Goal: Task Accomplishment & Management: Complete application form

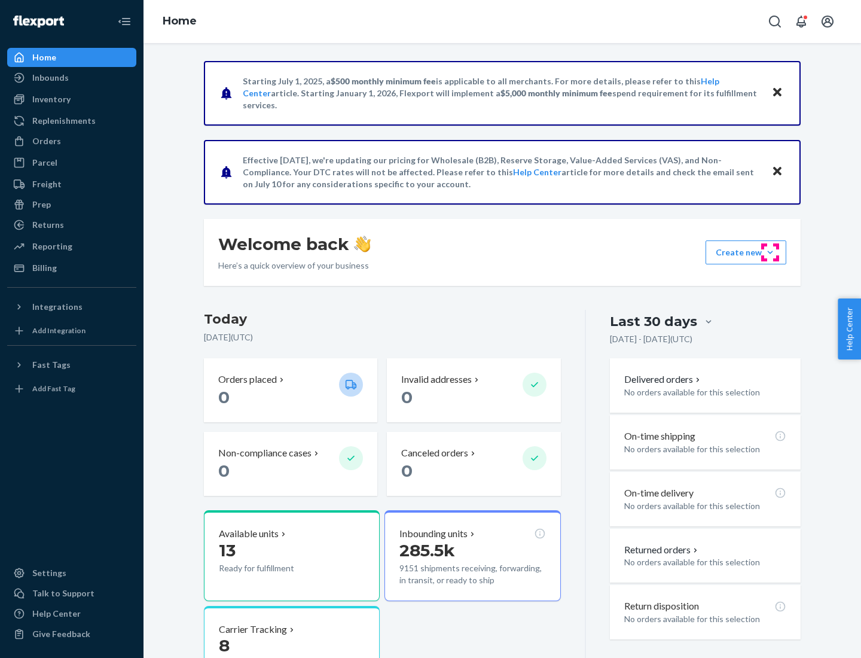
click at [770, 252] on button "Create new Create new inbound Create new order Create new product" at bounding box center [746, 252] width 81 height 24
click at [72, 78] on div "Inbounds" at bounding box center [71, 77] width 127 height 17
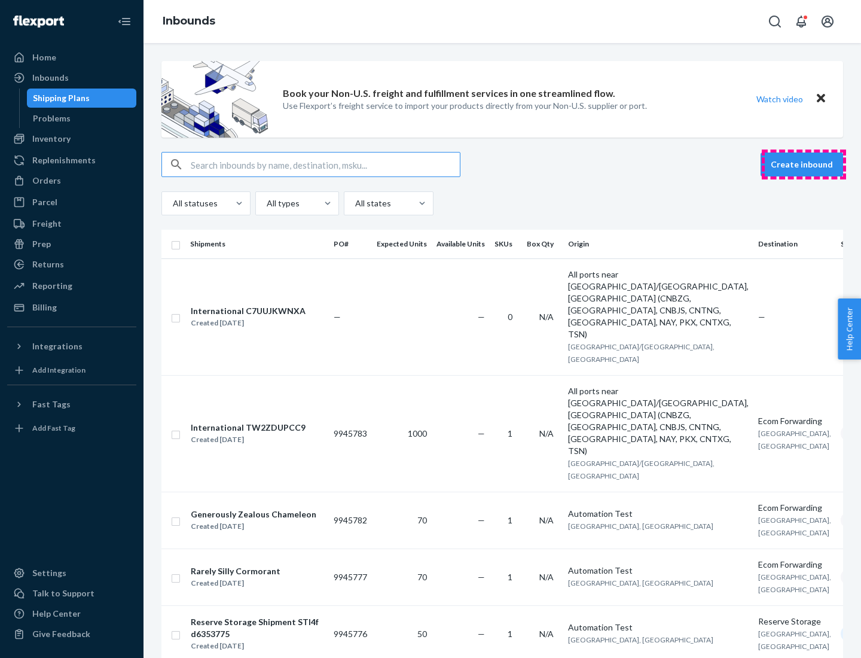
click at [804, 165] on button "Create inbound" at bounding box center [802, 165] width 83 height 24
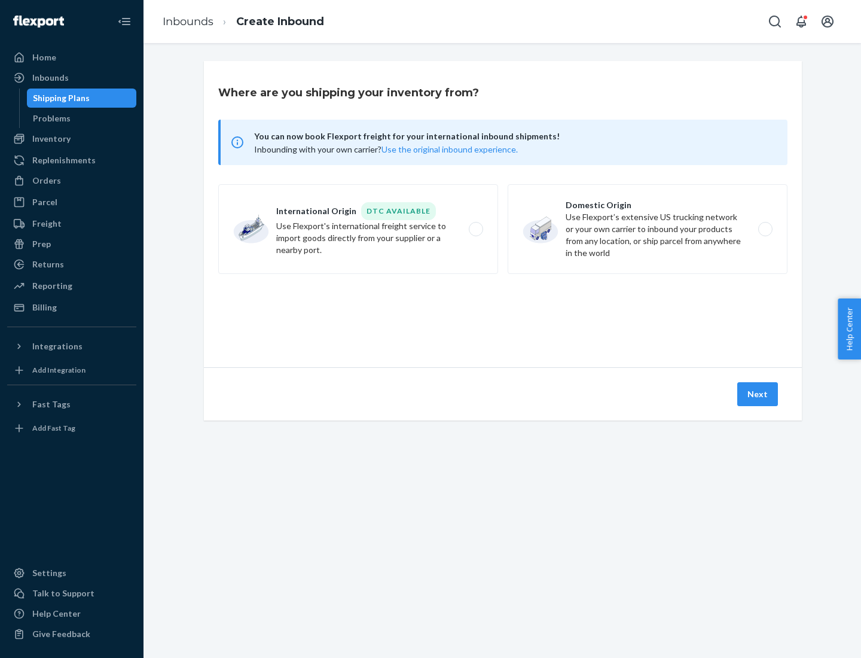
click at [648, 229] on label "Domestic Origin Use Flexport’s extensive US trucking network or your own carrie…" at bounding box center [648, 229] width 280 height 90
click at [765, 229] on input "Domestic Origin Use Flexport’s extensive US trucking network or your own carrie…" at bounding box center [769, 230] width 8 height 8
radio input "true"
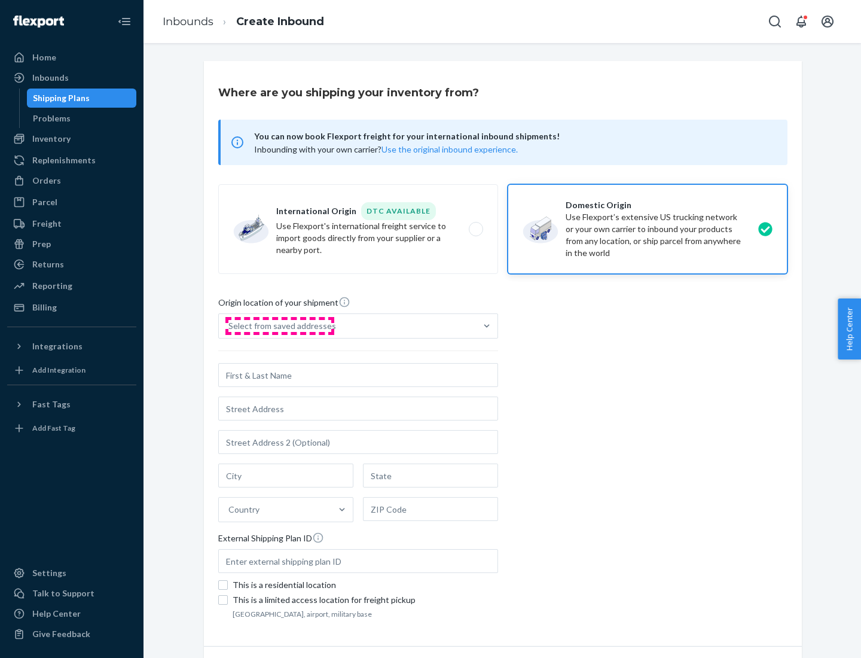
click at [279, 326] on div "Select from saved addresses" at bounding box center [283, 326] width 108 height 12
click at [230, 326] on input "Select from saved addresses" at bounding box center [229, 326] width 1 height 12
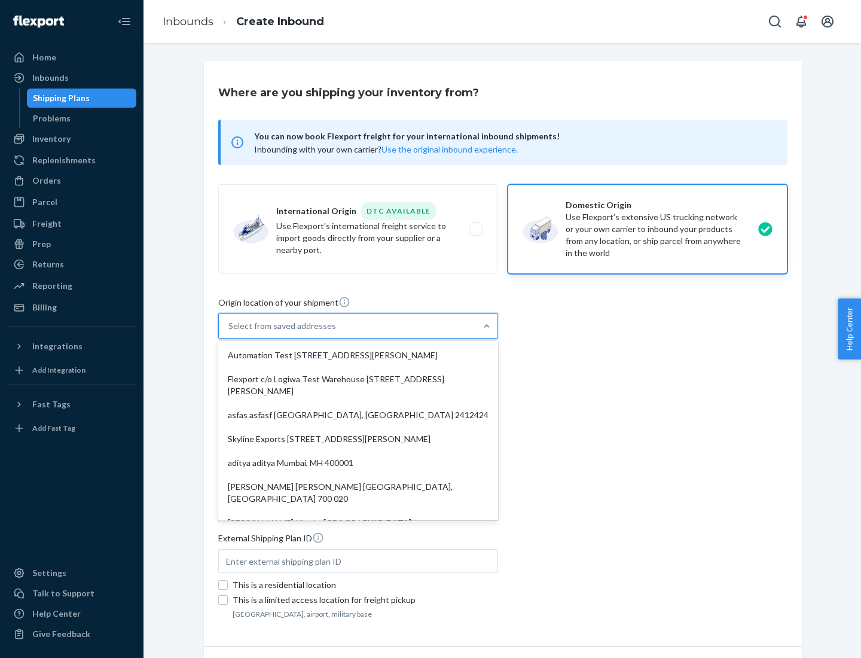
scroll to position [5, 0]
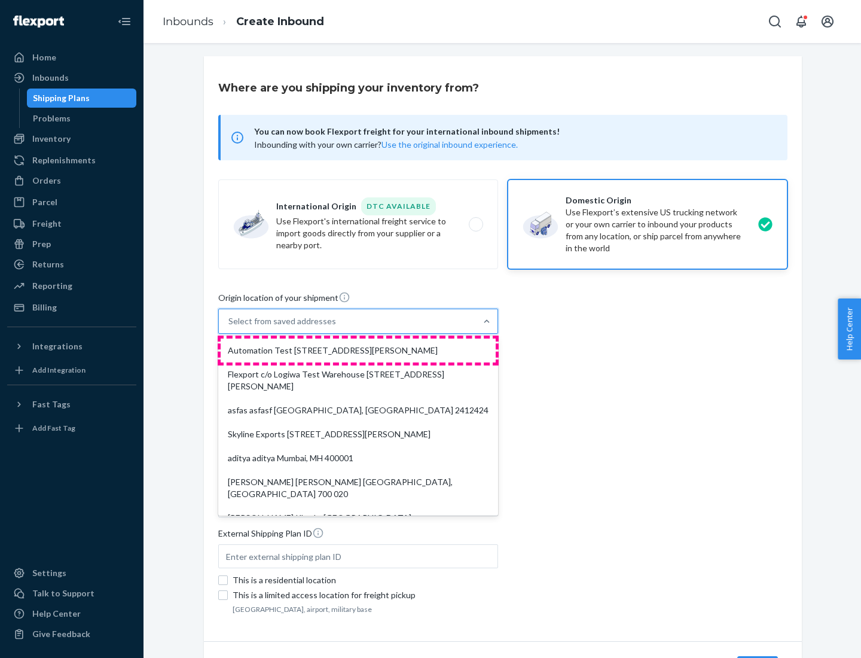
click at [358, 351] on div "Automation Test [STREET_ADDRESS][PERSON_NAME]" at bounding box center [358, 351] width 275 height 24
click at [230, 327] on input "option Automation Test [STREET_ADDRESS][PERSON_NAME]. 9 results available. Use …" at bounding box center [229, 321] width 1 height 12
type input "Automation Test"
type input "9th Floor"
type input "[GEOGRAPHIC_DATA]"
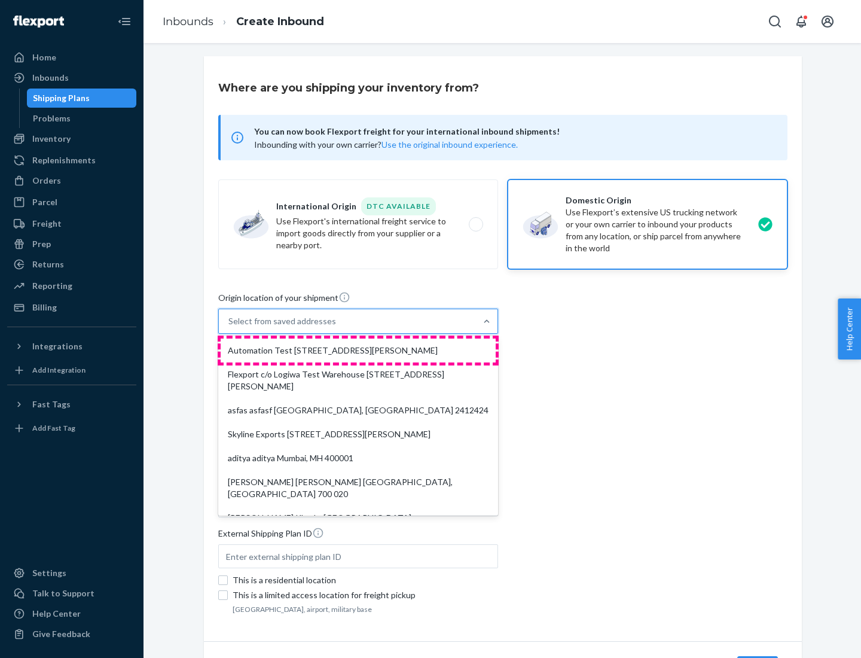
type input "CA"
type input "94104"
type input "[STREET_ADDRESS][PERSON_NAME]"
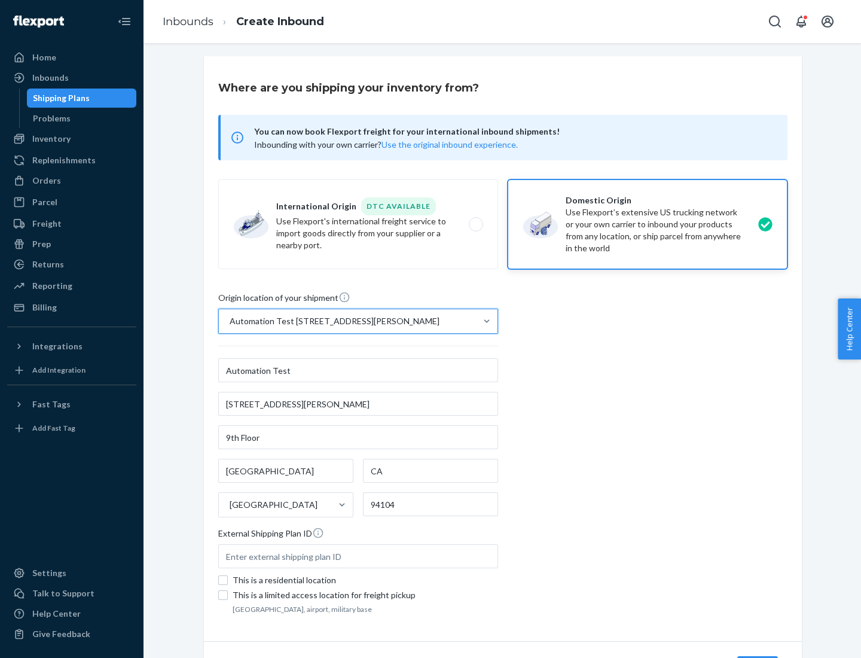
scroll to position [70, 0]
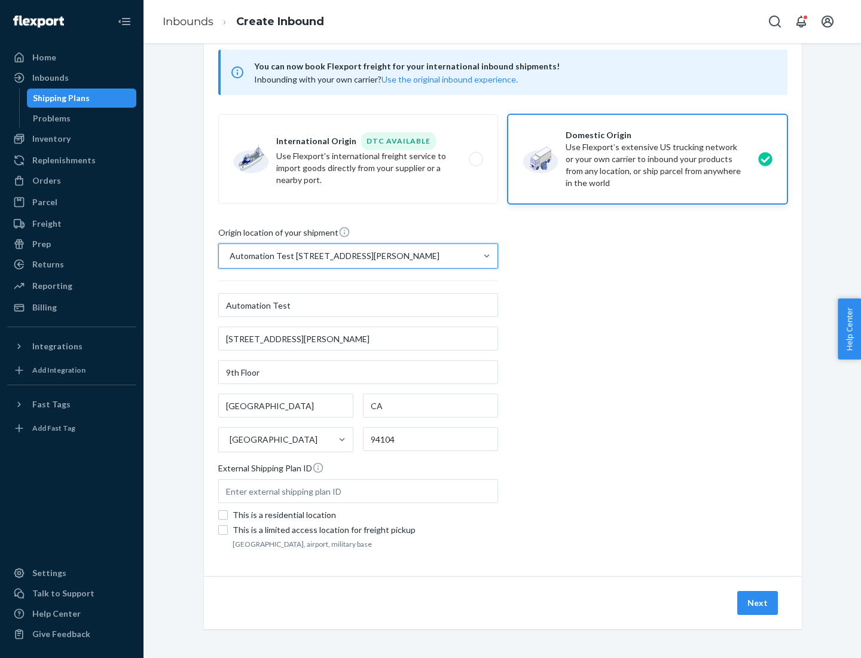
click at [759, 603] on button "Next" at bounding box center [758, 603] width 41 height 24
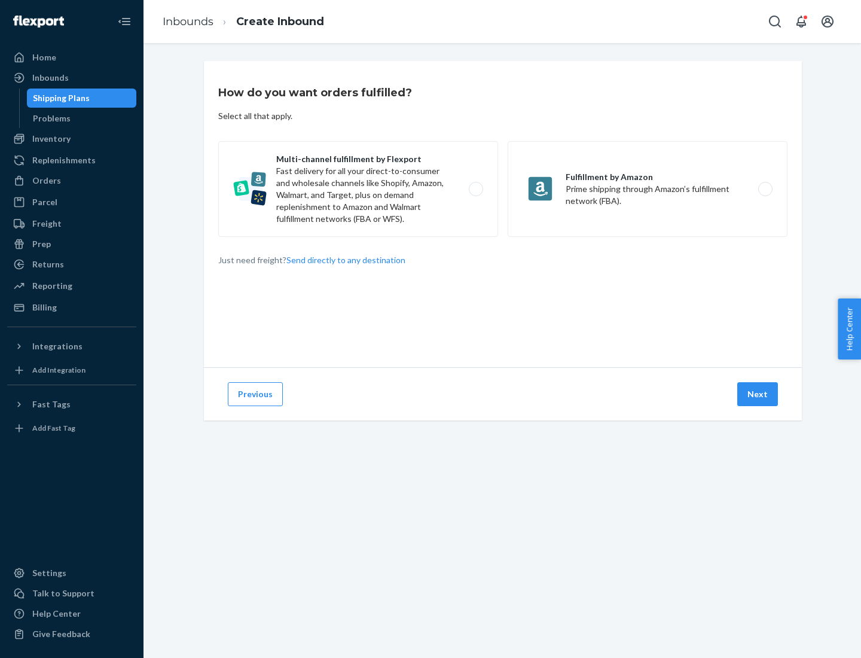
click at [358, 189] on label "Multi-channel fulfillment by Flexport Fast delivery for all your direct-to-cons…" at bounding box center [358, 189] width 280 height 96
click at [476, 189] on input "Multi-channel fulfillment by Flexport Fast delivery for all your direct-to-cons…" at bounding box center [480, 189] width 8 height 8
radio input "true"
click at [759, 394] on button "Next" at bounding box center [758, 394] width 41 height 24
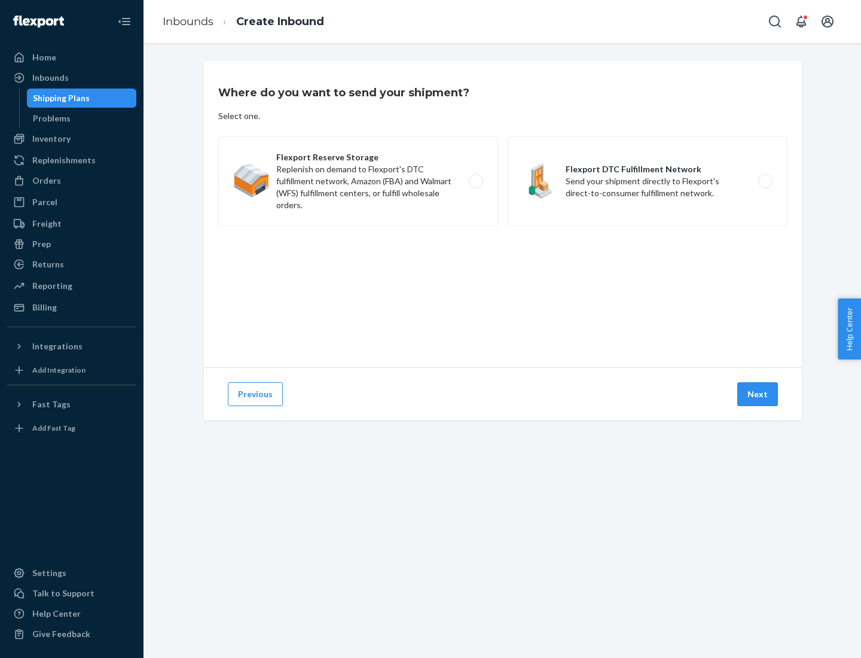
click at [648, 181] on label "Flexport DTC Fulfillment Network Send your shipment directly to Flexport's dire…" at bounding box center [648, 181] width 280 height 90
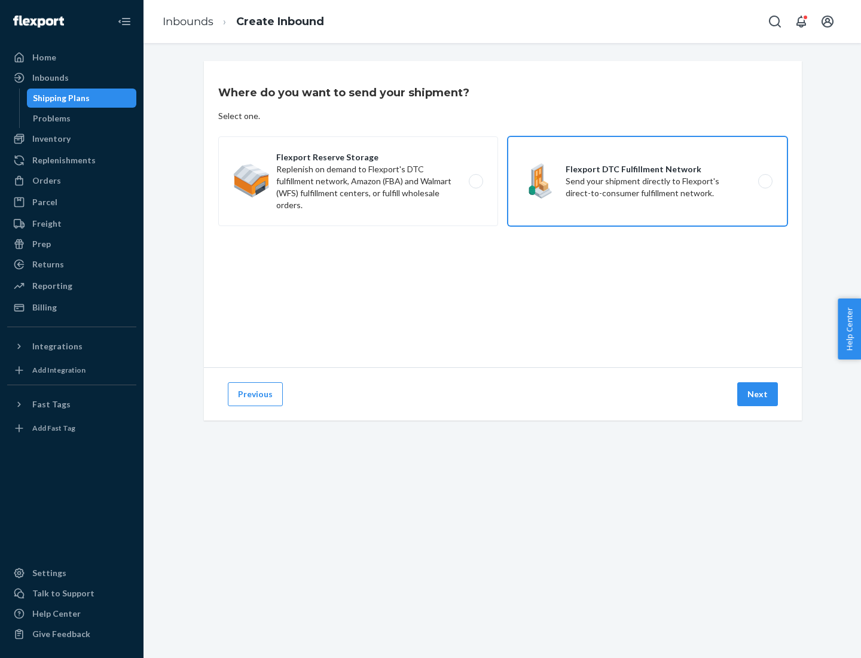
click at [765, 181] on input "Flexport DTC Fulfillment Network Send your shipment directly to Flexport's dire…" at bounding box center [769, 182] width 8 height 8
radio input "true"
click at [759, 394] on button "Next" at bounding box center [758, 394] width 41 height 24
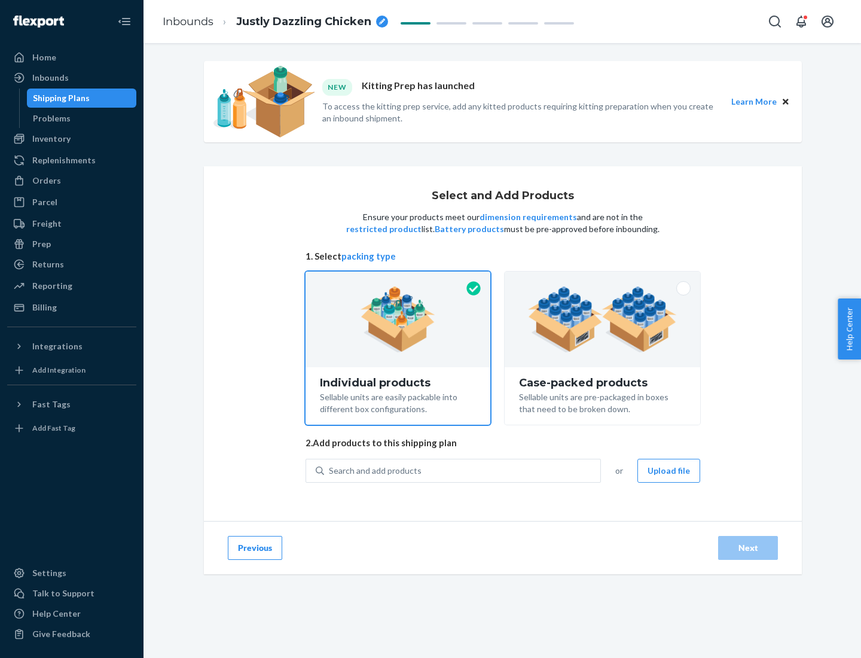
click at [603, 319] on img at bounding box center [602, 320] width 149 height 66
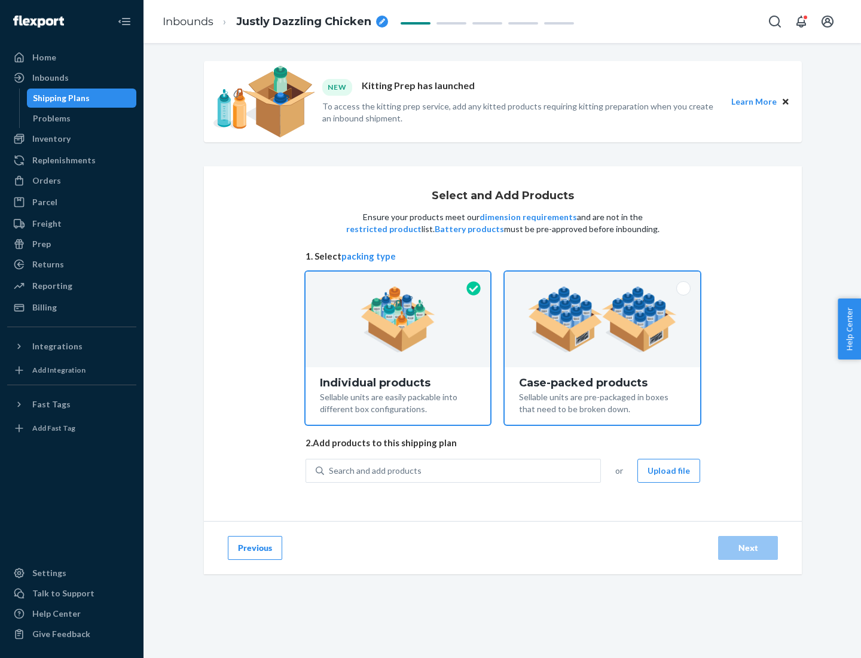
click at [603, 279] on input "Case-packed products Sellable units are pre-packaged in boxes that need to be b…" at bounding box center [603, 276] width 8 height 8
radio input "true"
radio input "false"
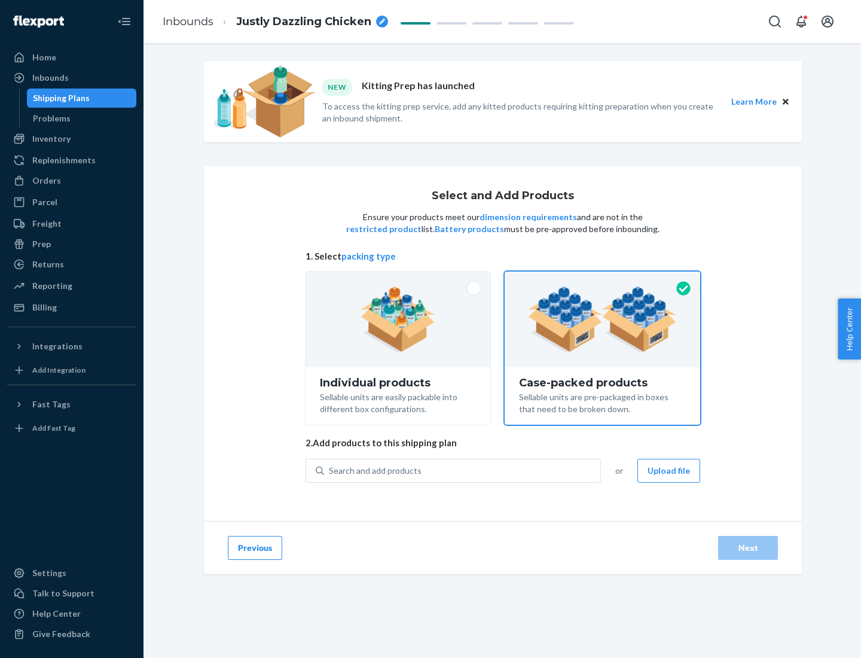
click at [463, 470] on div "Search and add products" at bounding box center [462, 471] width 276 height 22
click at [330, 470] on input "Search and add products" at bounding box center [329, 471] width 1 height 12
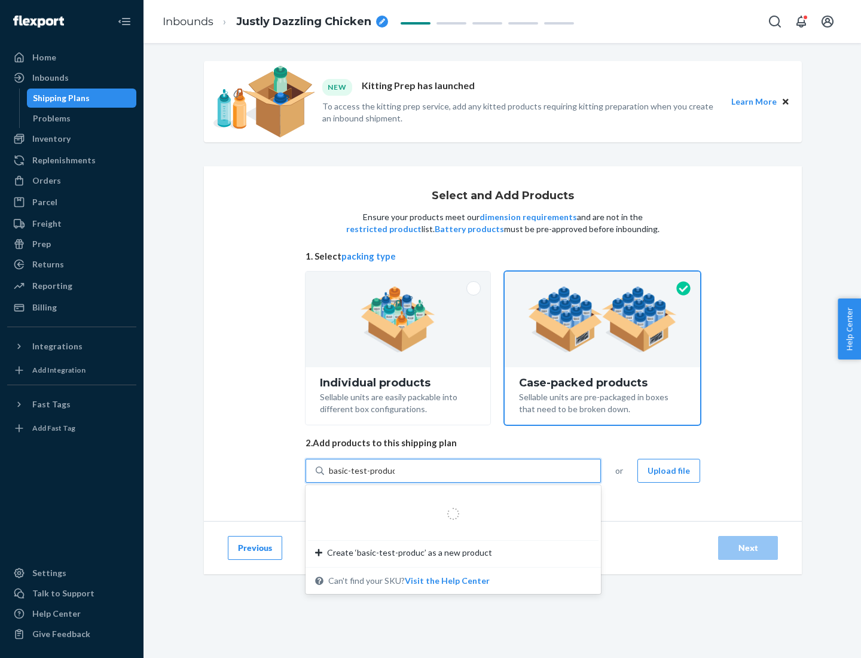
type input "basic-test-product-1"
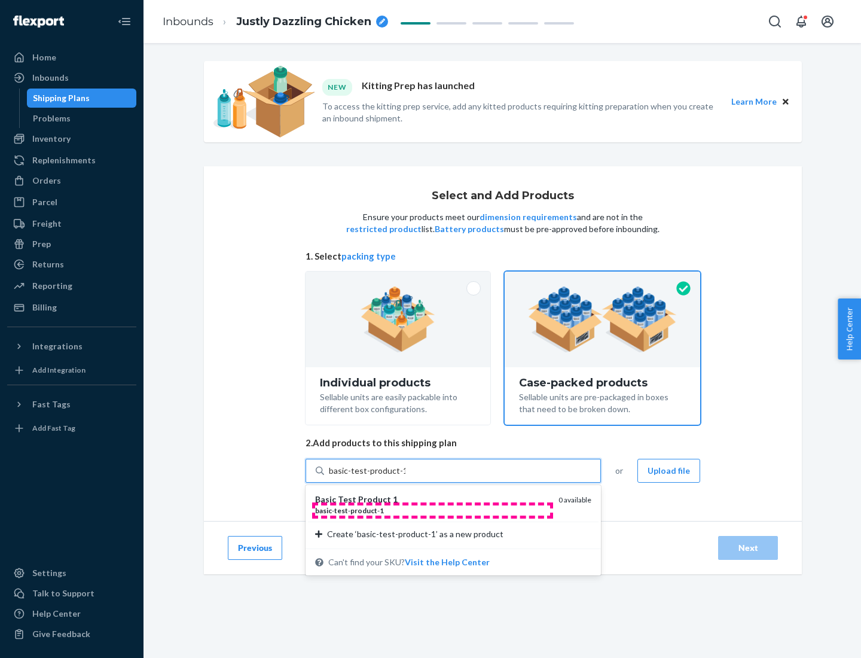
click at [433, 510] on div "basic - test - product - 1" at bounding box center [432, 510] width 234 height 10
click at [406, 477] on input "basic-test-product-1" at bounding box center [367, 471] width 77 height 12
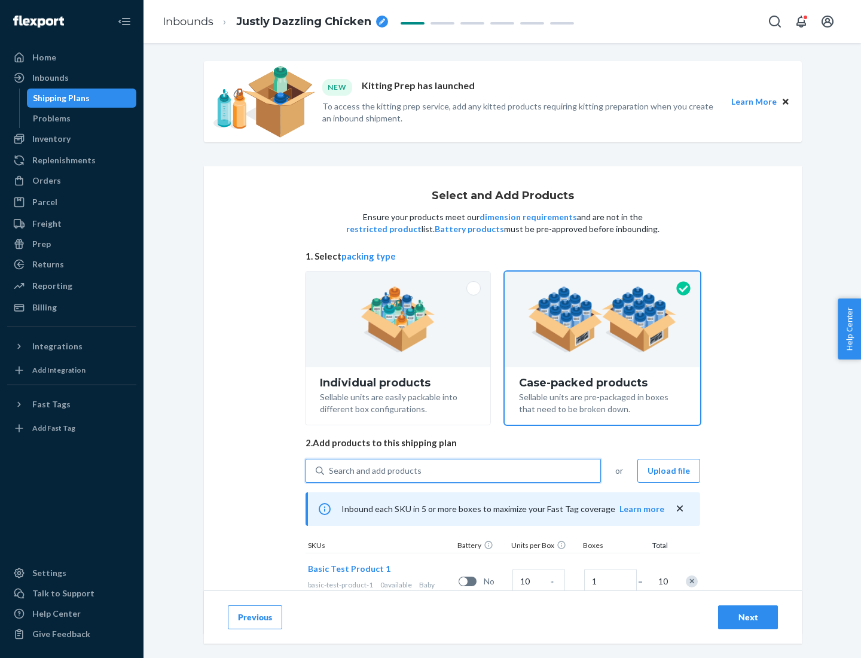
scroll to position [43, 0]
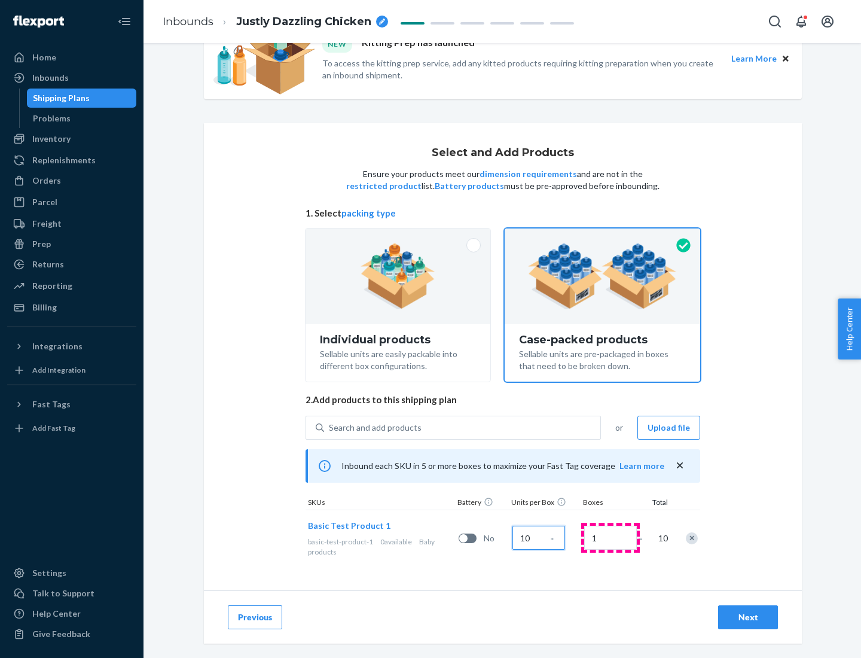
type input "10"
type input "7"
click at [748, 617] on div "Next" at bounding box center [748, 617] width 39 height 12
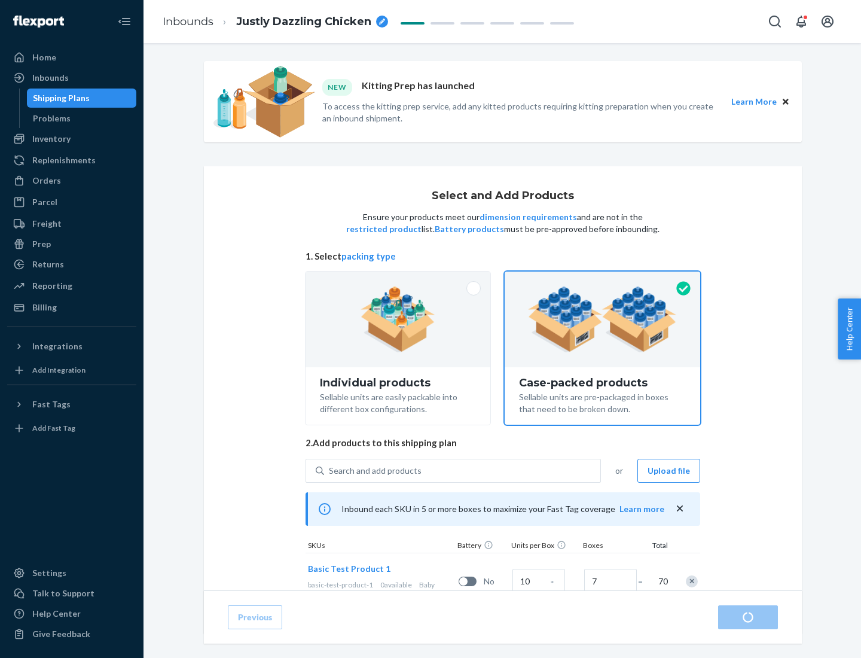
radio input "true"
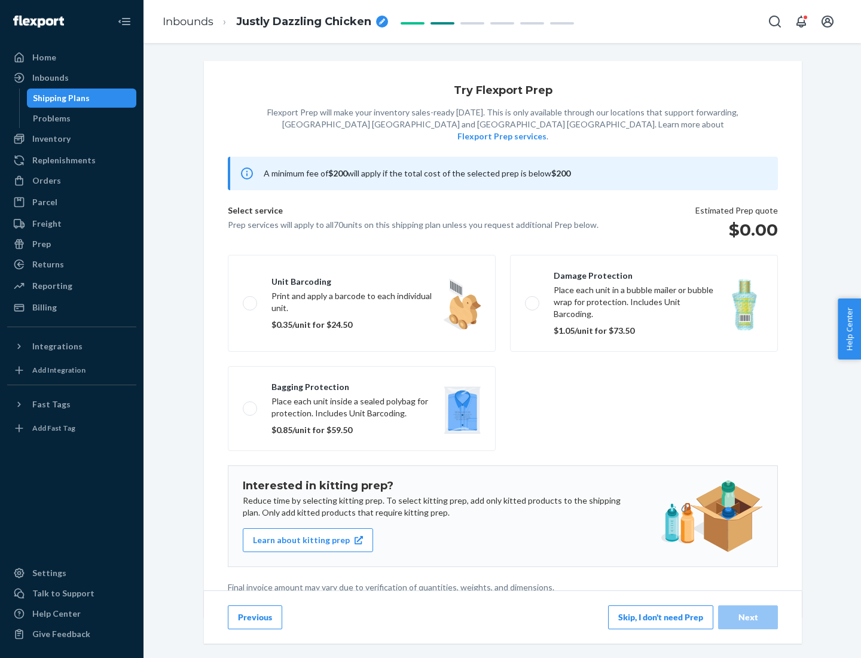
scroll to position [3, 0]
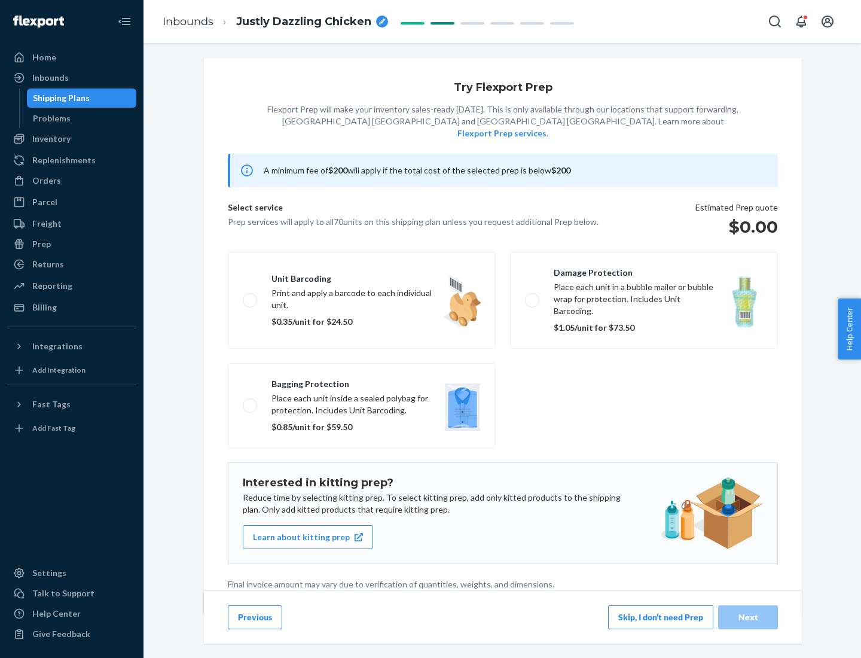
click at [362, 381] on label "Bagging protection Place each unit inside a sealed polybag for protection. Incl…" at bounding box center [362, 405] width 268 height 85
click at [251, 401] on input "Bagging protection Place each unit inside a sealed polybag for protection. Incl…" at bounding box center [247, 405] width 8 height 8
checkbox input "true"
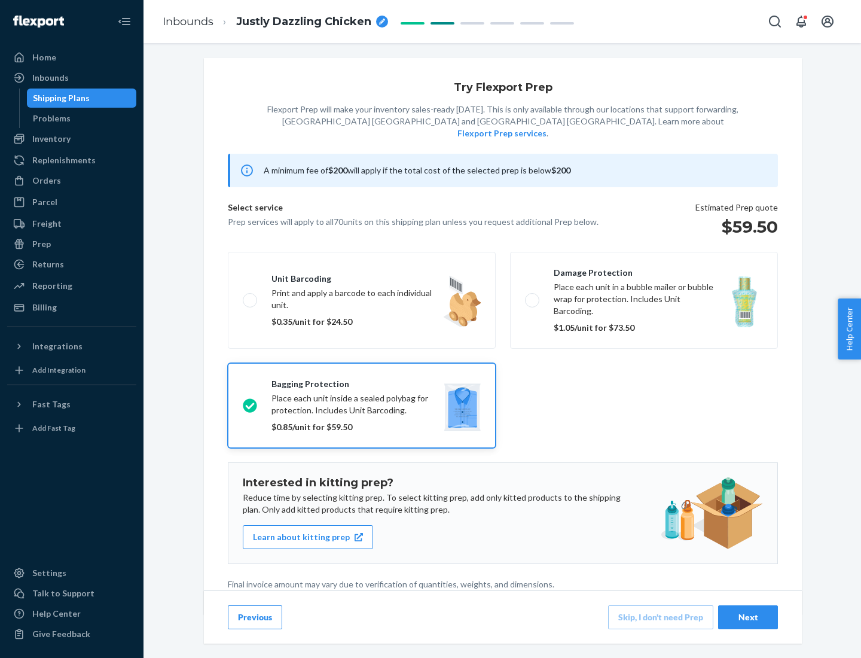
click at [748, 617] on div "Next" at bounding box center [748, 617] width 39 height 12
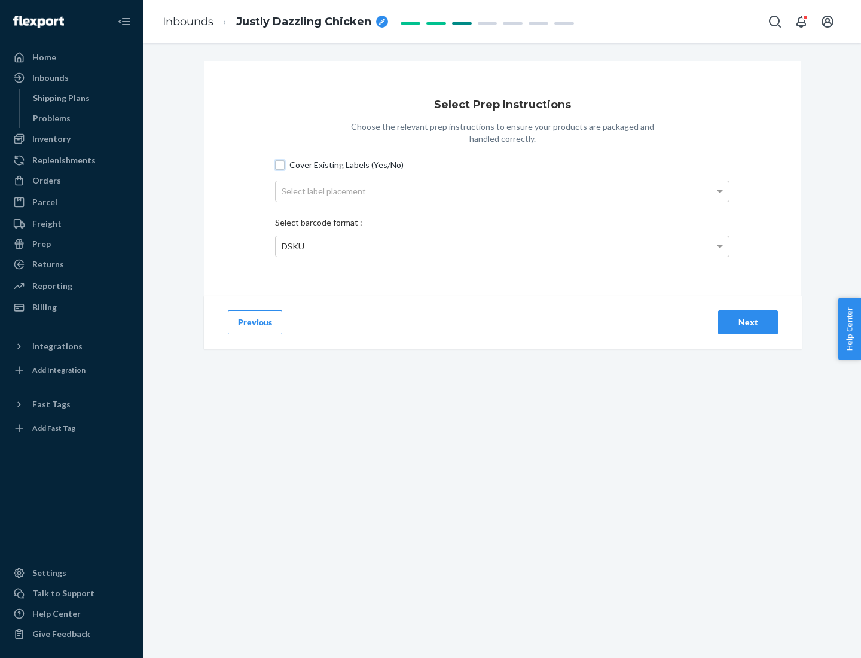
click at [280, 165] on input "Cover Existing Labels (Yes/No)" at bounding box center [280, 165] width 10 height 10
checkbox input "true"
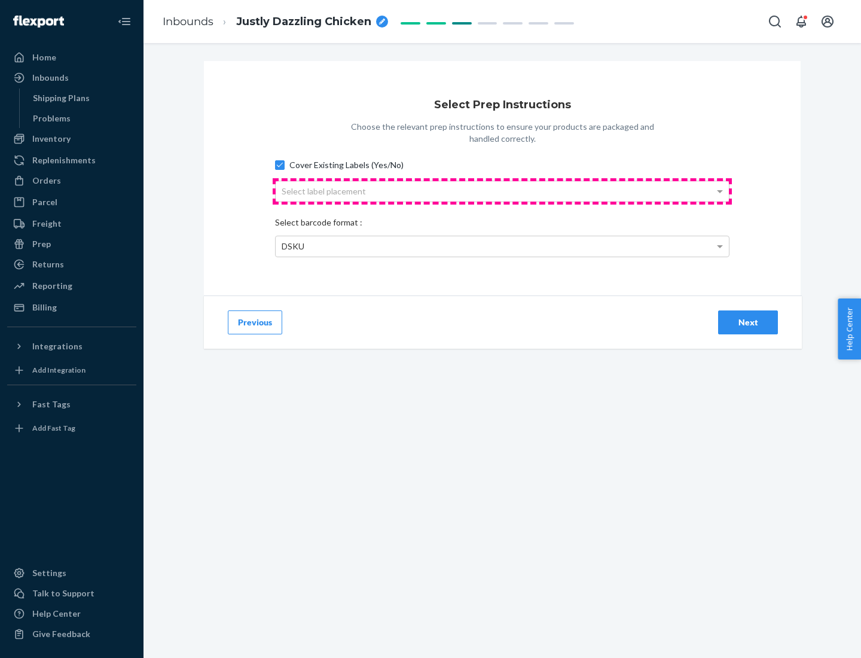
click at [502, 191] on div "Select label placement" at bounding box center [502, 191] width 453 height 20
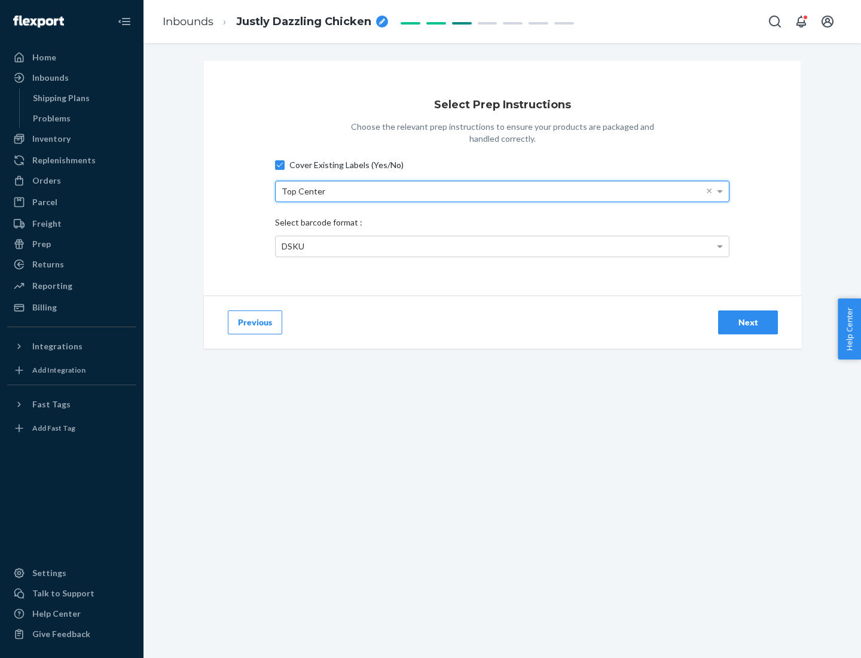
click at [502, 246] on div "DSKU" at bounding box center [502, 246] width 453 height 20
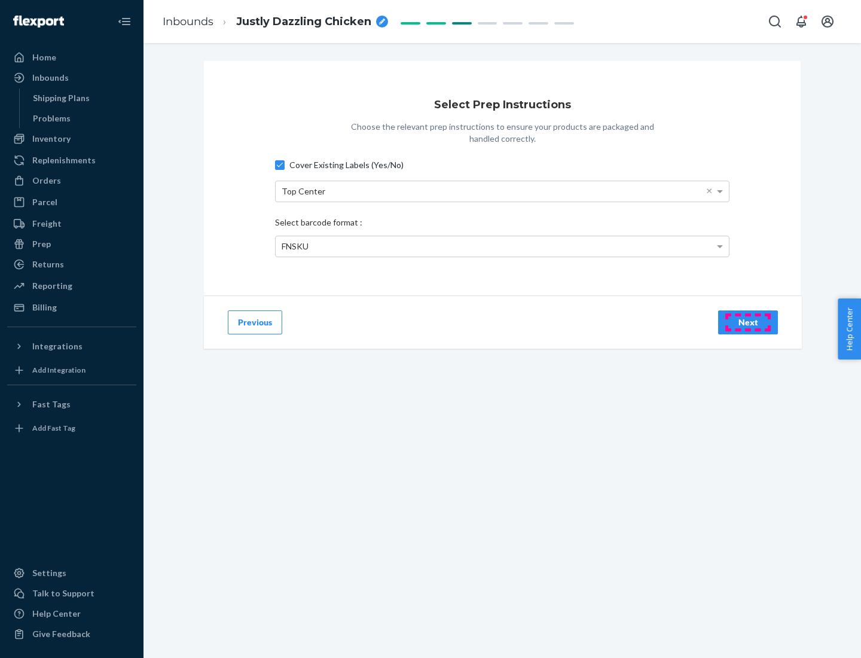
click at [748, 322] on div "Next" at bounding box center [748, 322] width 39 height 12
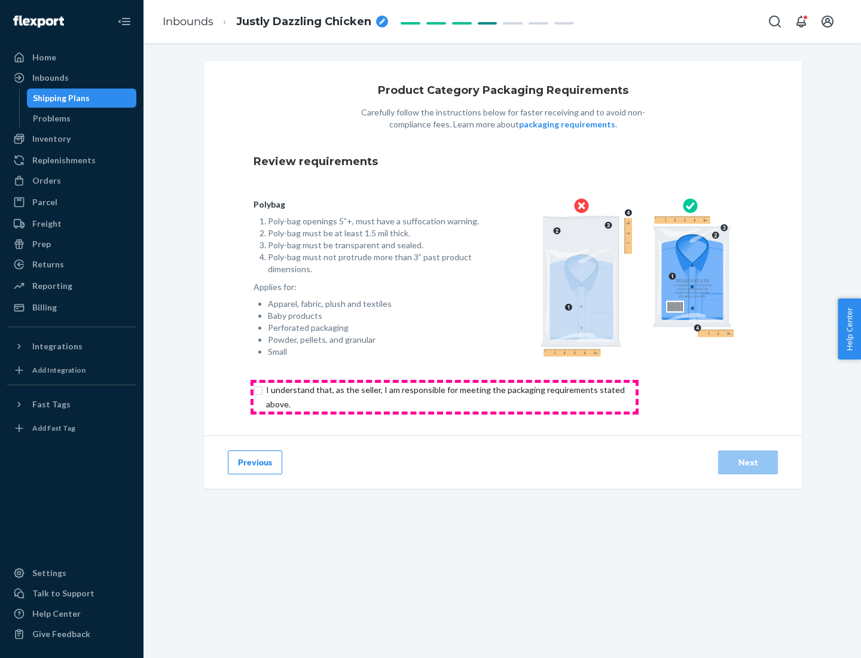
click at [444, 397] on input "checkbox" at bounding box center [453, 397] width 398 height 29
checkbox input "true"
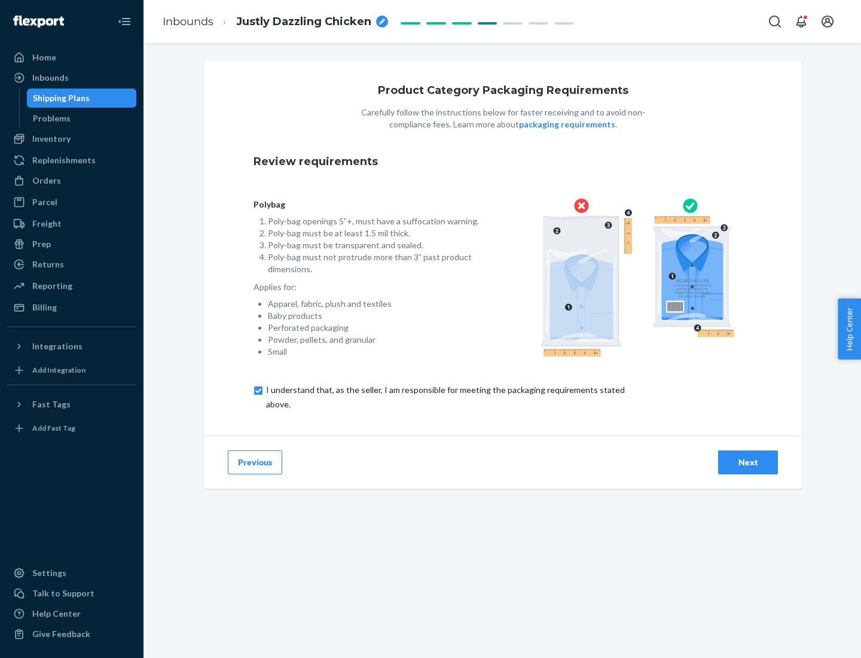
click at [748, 462] on div "Next" at bounding box center [748, 462] width 39 height 12
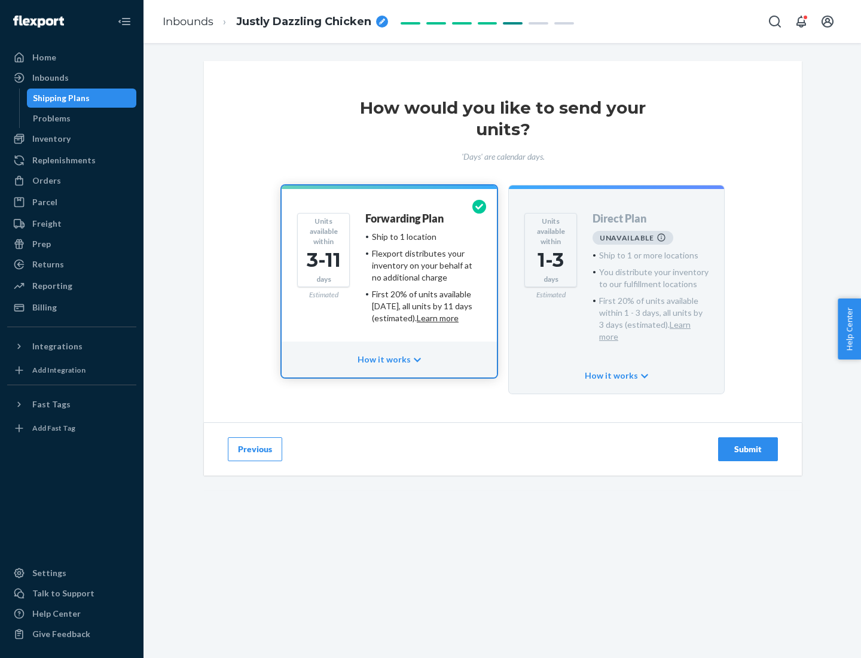
click at [406, 218] on h4 "Forwarding Plan" at bounding box center [405, 219] width 78 height 12
click at [748, 443] on div "Submit" at bounding box center [748, 449] width 39 height 12
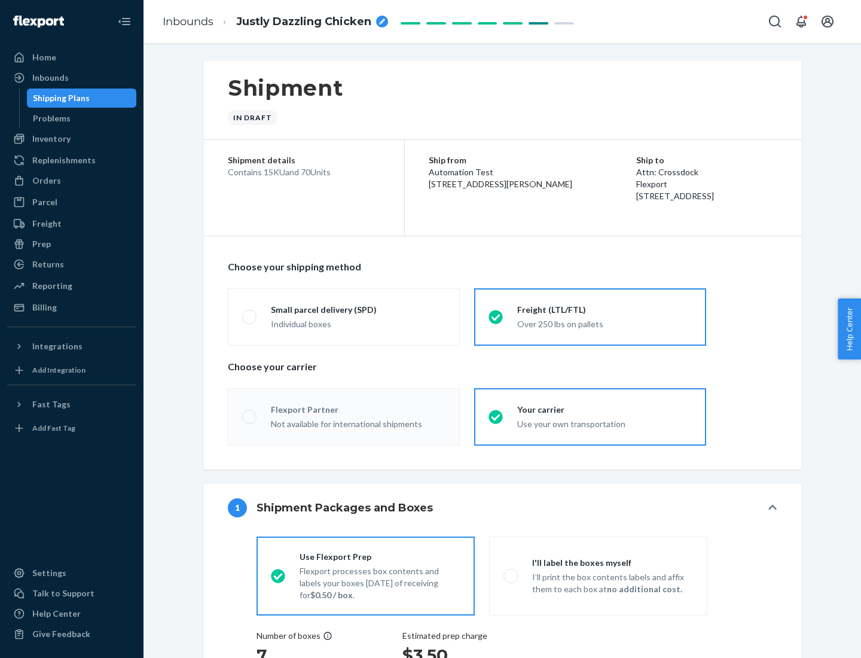
radio input "true"
radio input "false"
radio input "true"
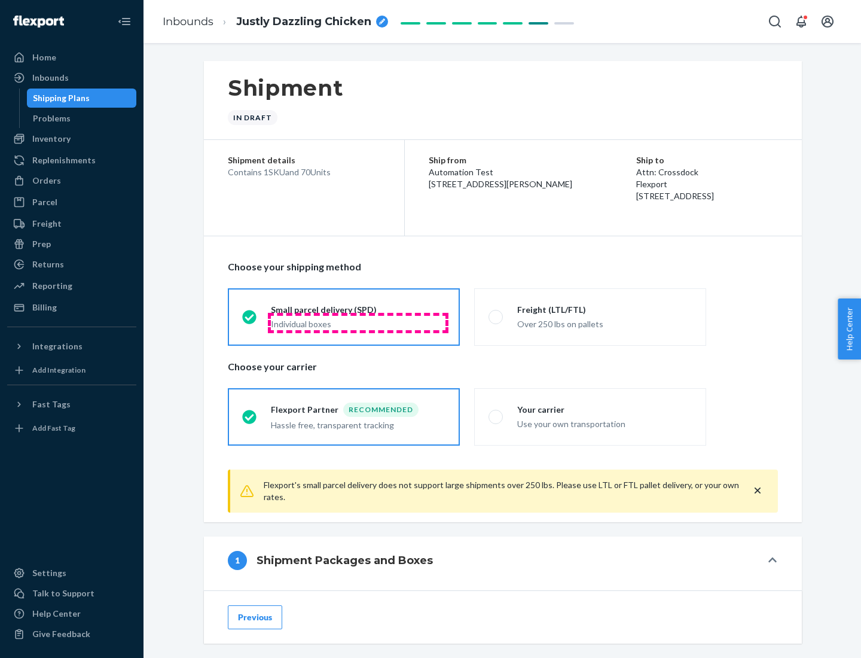
click at [358, 322] on div "Individual boxes" at bounding box center [358, 324] width 175 height 12
click at [250, 321] on input "Small parcel delivery (SPD) Individual boxes" at bounding box center [246, 317] width 8 height 8
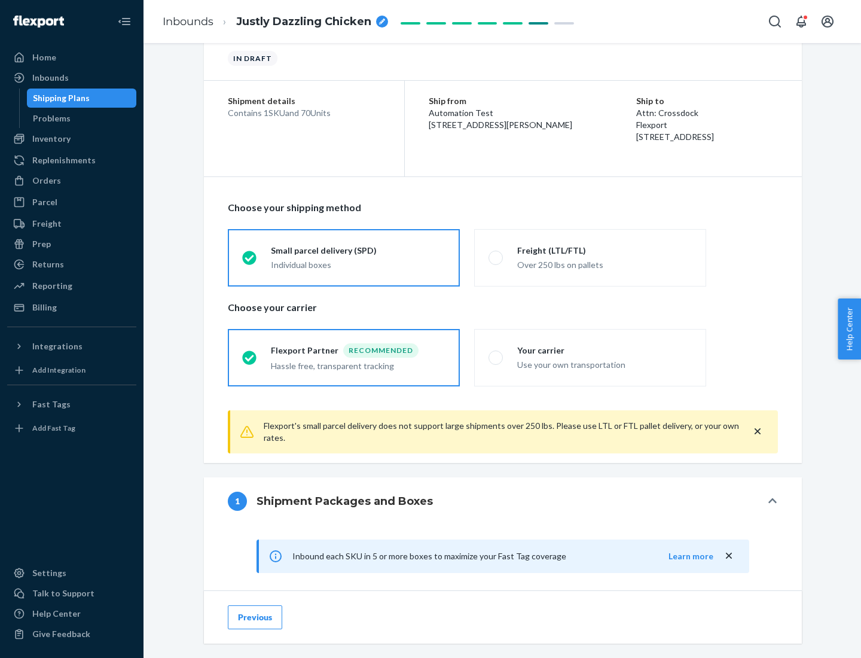
click at [605, 350] on div "Your carrier" at bounding box center [604, 351] width 175 height 12
click at [497, 354] on input "Your carrier Use your own transportation" at bounding box center [493, 358] width 8 height 8
radio input "true"
radio input "false"
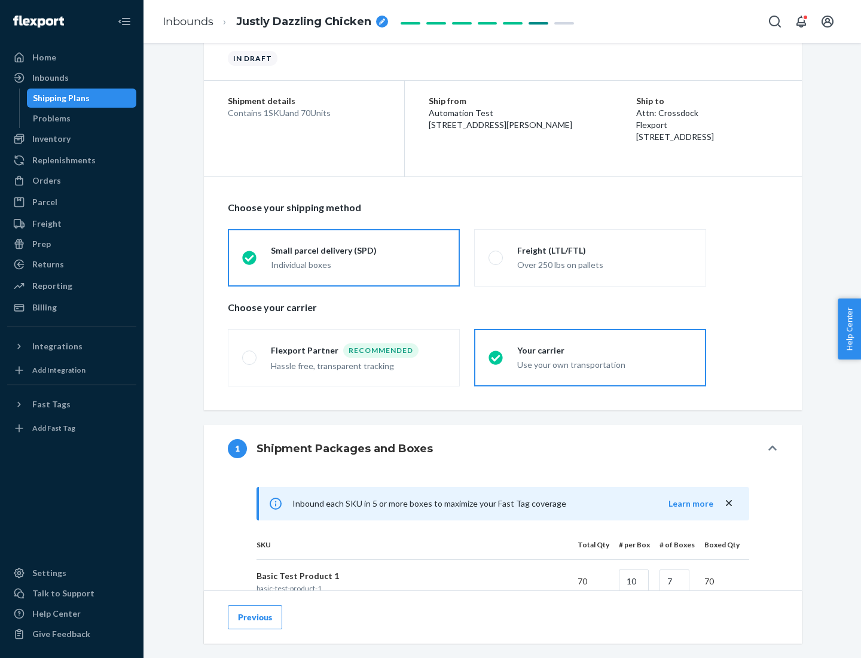
scroll to position [290, 0]
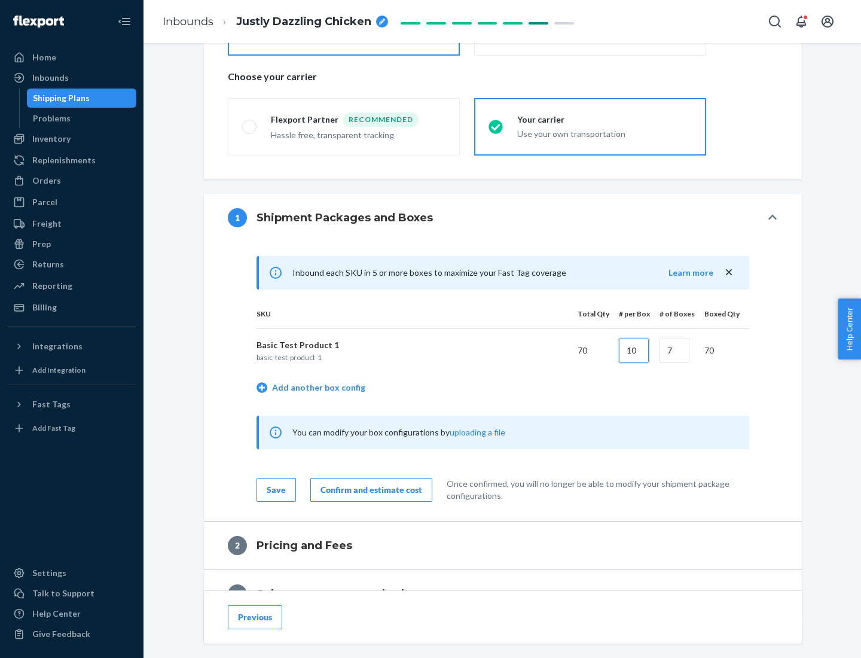
type input "10"
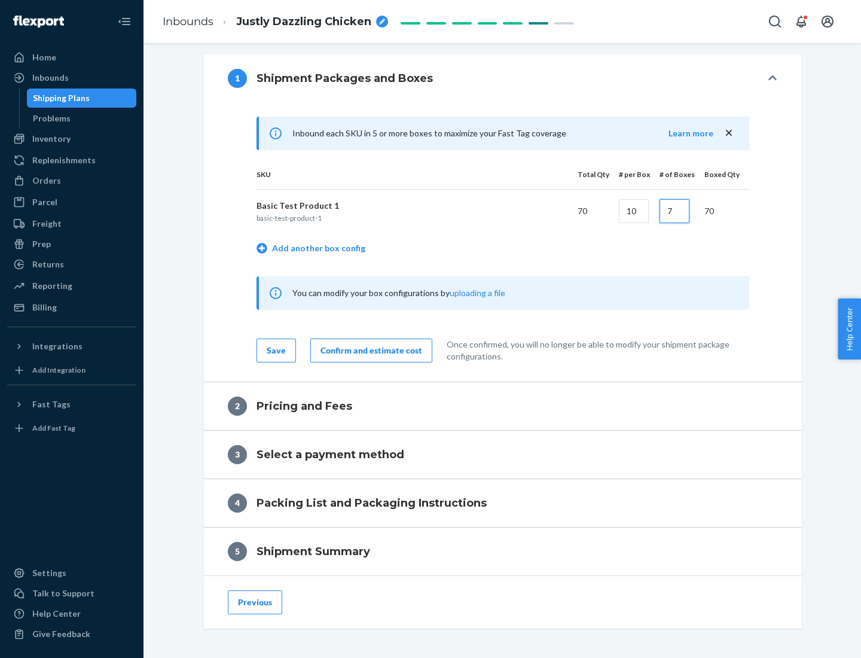
type input "7"
click at [369, 350] on div "Confirm and estimate cost" at bounding box center [372, 351] width 102 height 12
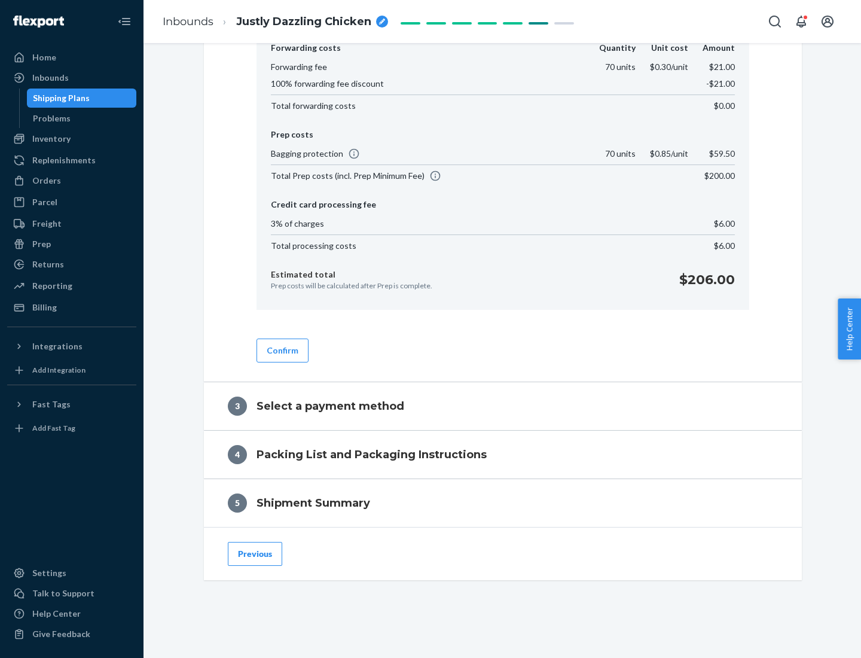
click at [282, 350] on button "Confirm" at bounding box center [283, 351] width 52 height 24
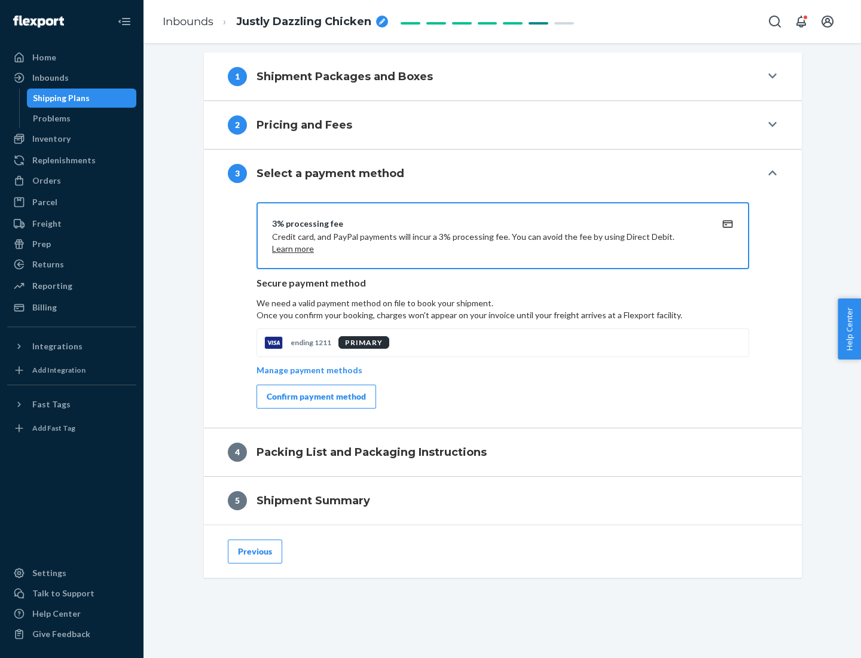
scroll to position [431, 0]
click at [315, 397] on div "Confirm payment method" at bounding box center [316, 397] width 99 height 12
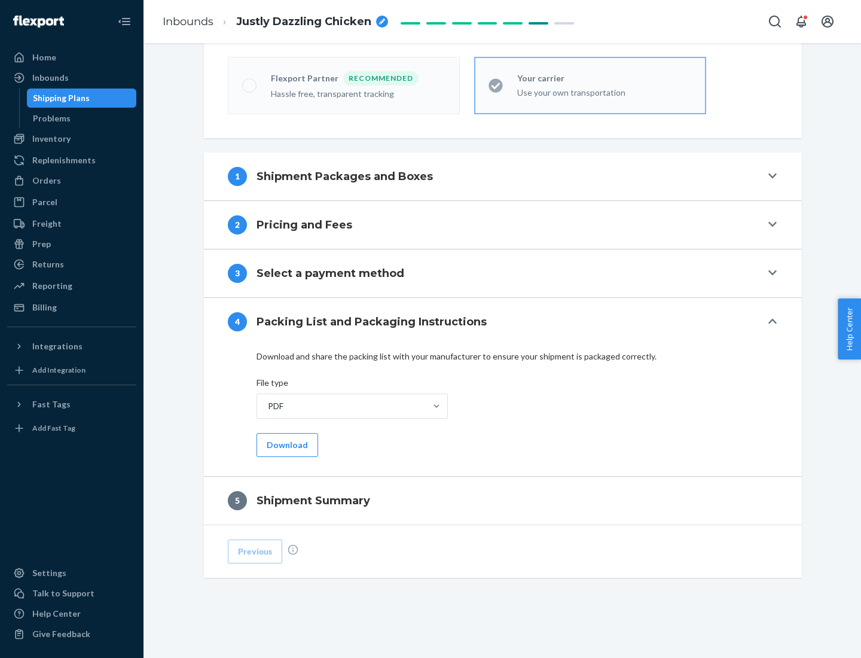
scroll to position [331, 0]
click at [286, 444] on button "Download" at bounding box center [288, 445] width 62 height 24
